Goal: Book appointment/travel/reservation

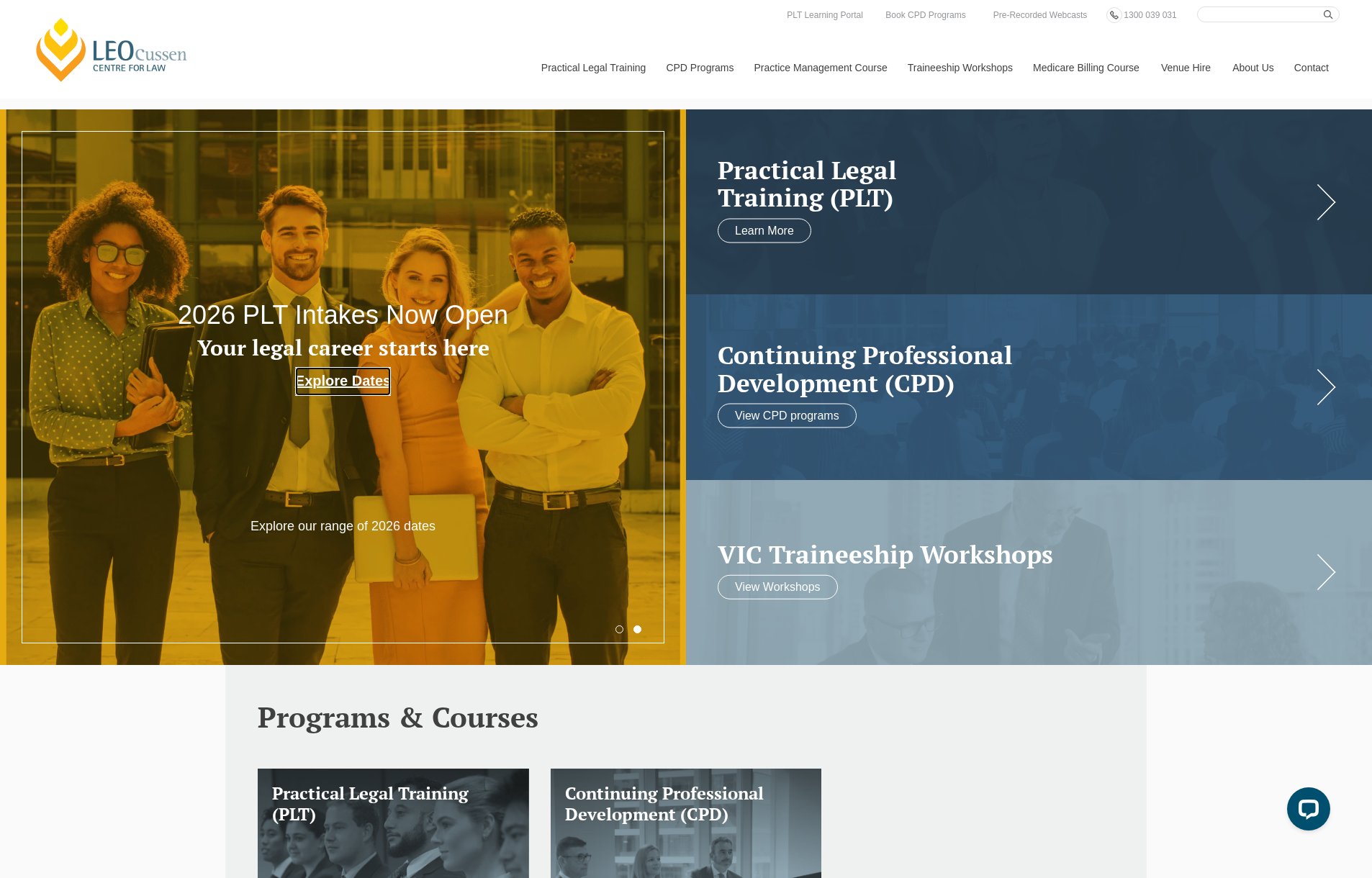
click at [357, 382] on link "Explore Dates" at bounding box center [343, 381] width 96 height 29
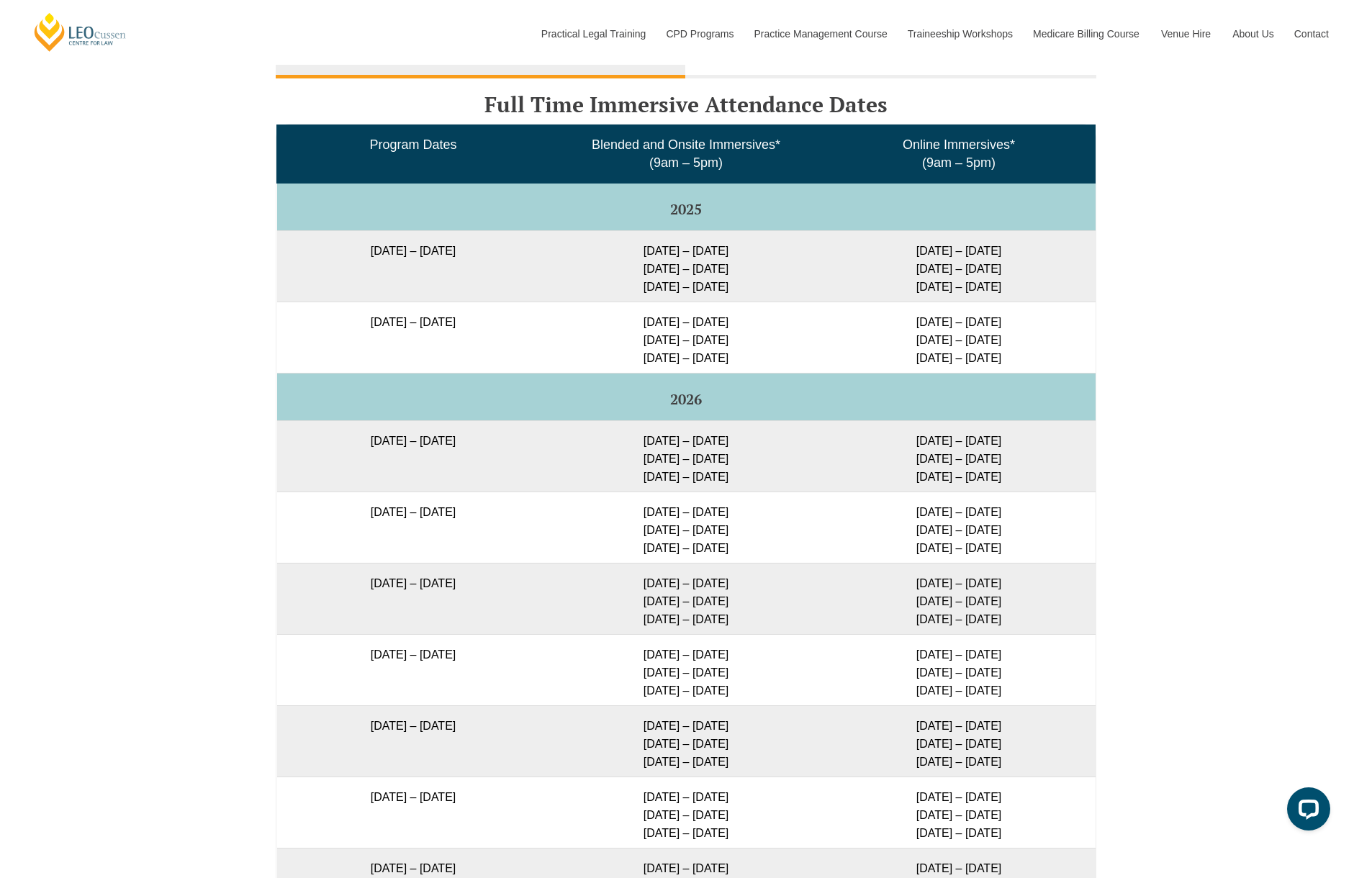
scroll to position [2351, 0]
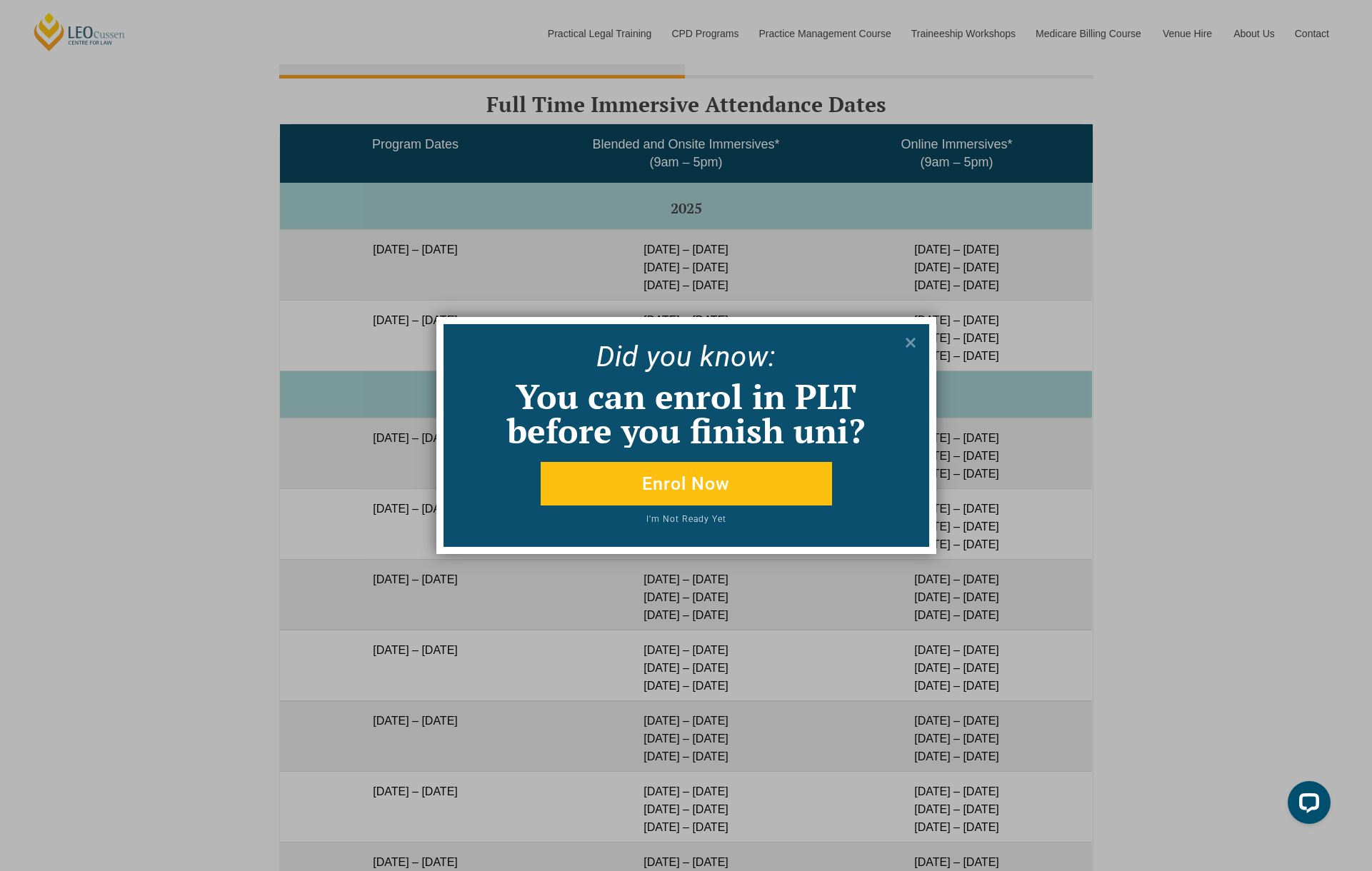
click at [913, 346] on icon at bounding box center [911, 343] width 10 height 10
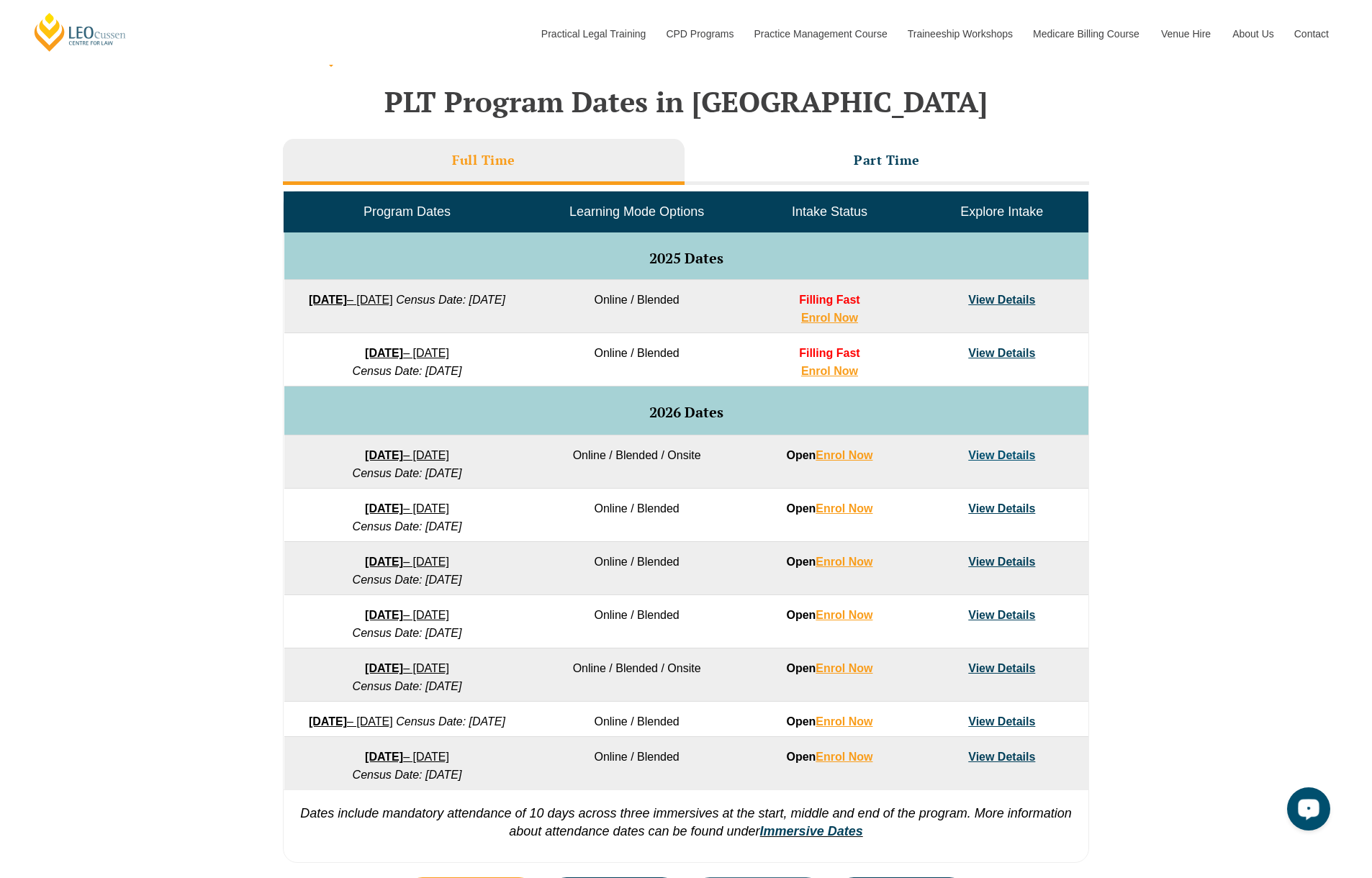
scroll to position [719, 0]
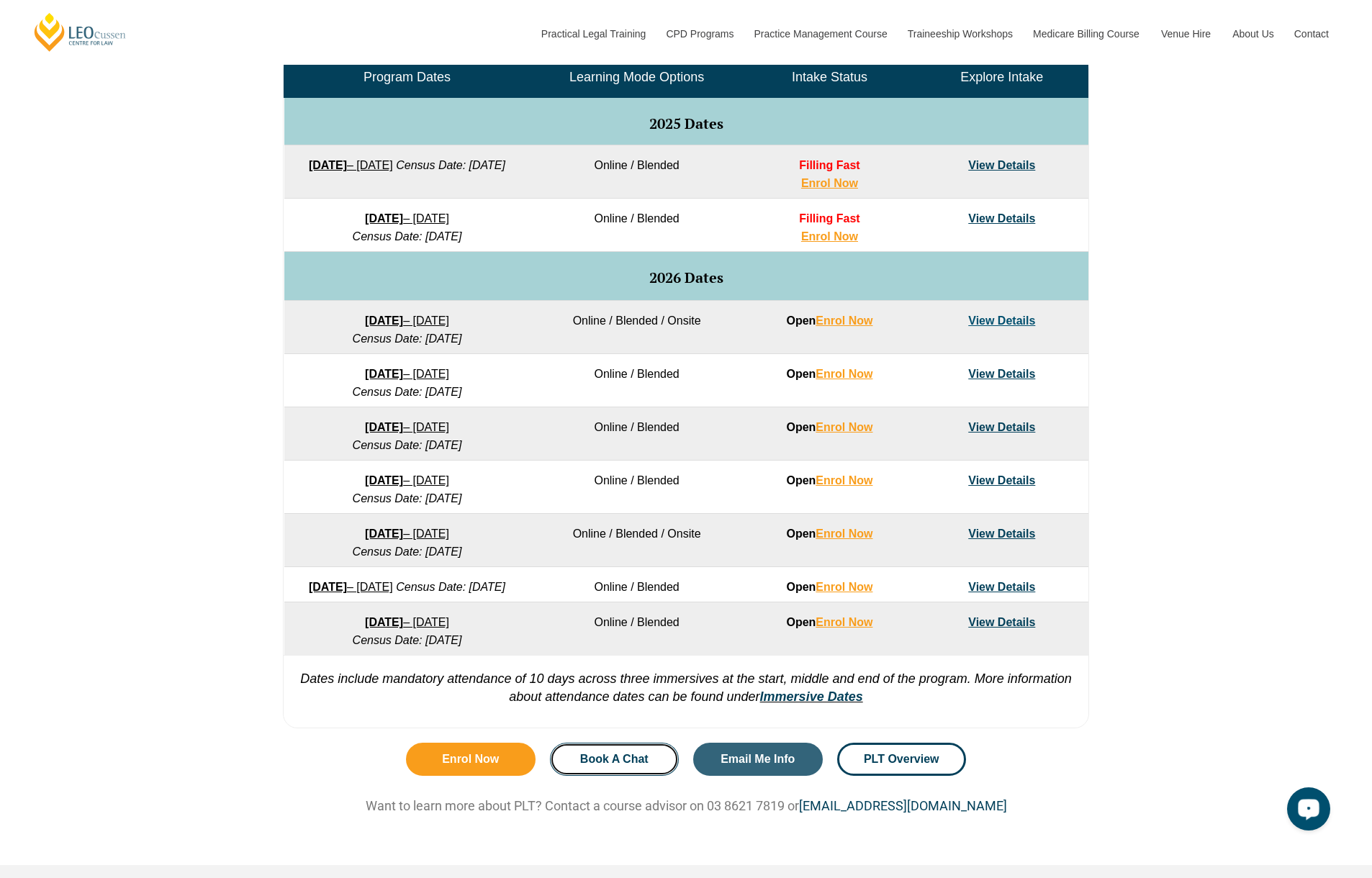
click at [606, 765] on span "Book A Chat" at bounding box center [614, 760] width 69 height 12
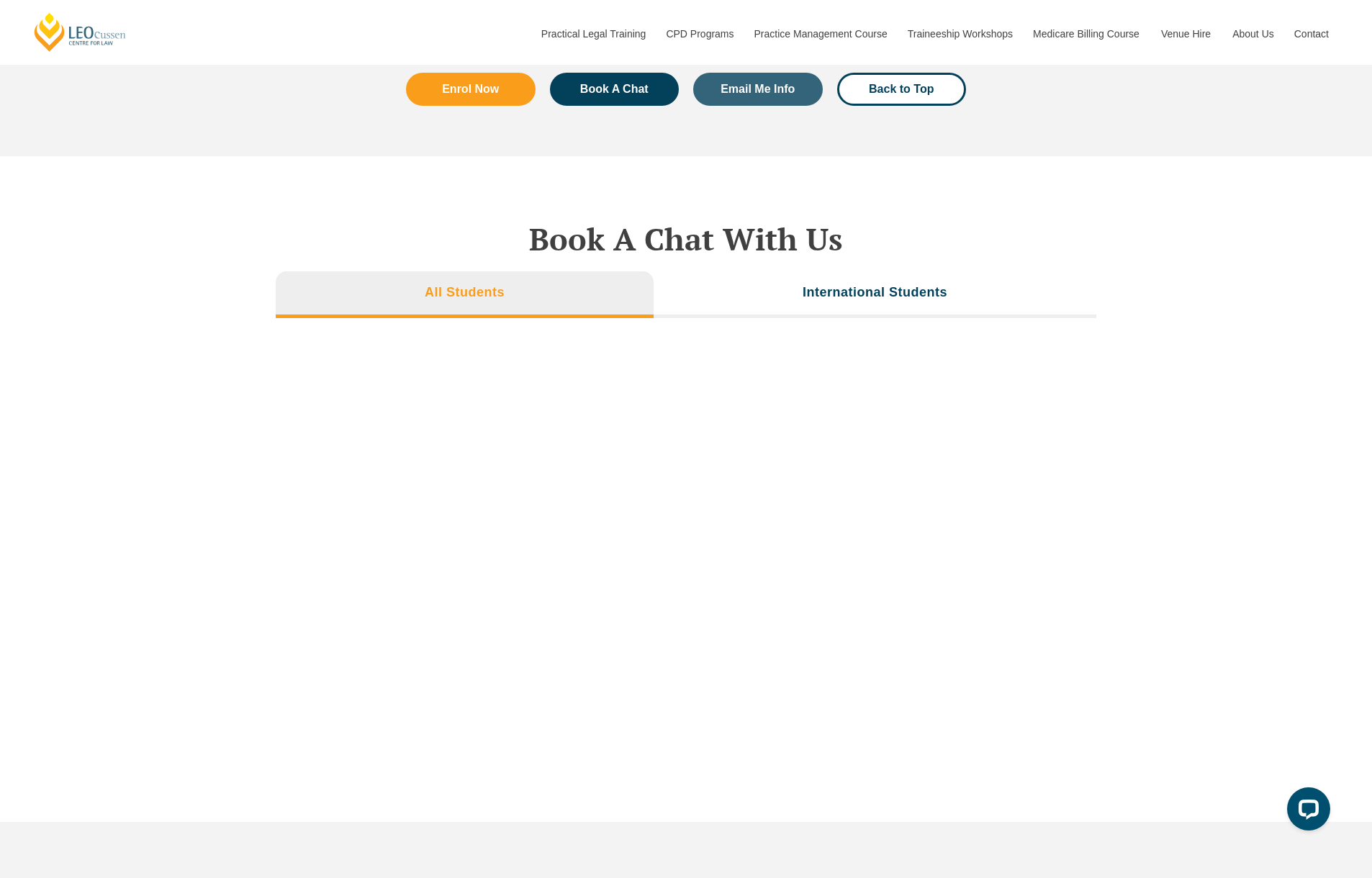
scroll to position [4856, 0]
